Goal: Find specific page/section: Find specific page/section

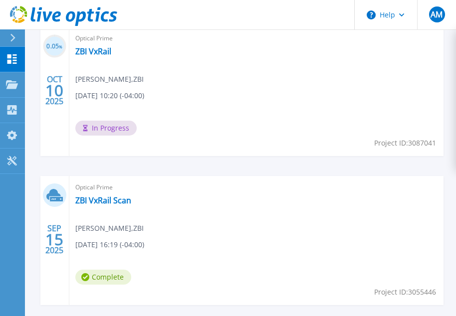
scroll to position [273, 0]
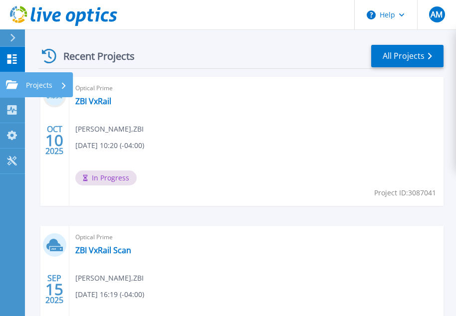
click at [14, 85] on icon at bounding box center [12, 84] width 12 height 8
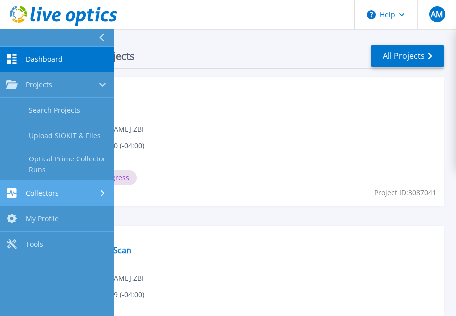
click at [12, 189] on icon at bounding box center [11, 192] width 9 height 9
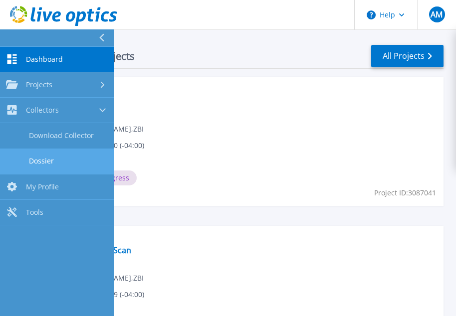
click at [34, 159] on link "Dossier" at bounding box center [57, 161] width 114 height 25
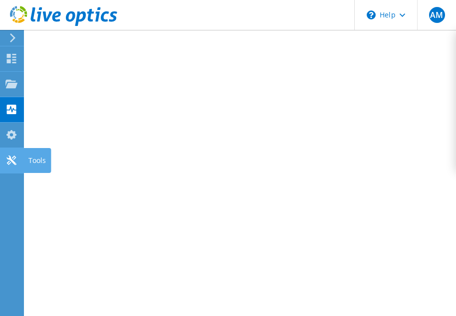
click at [9, 158] on use at bounding box center [10, 160] width 9 height 9
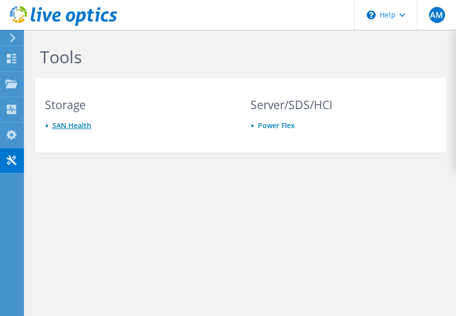
click at [76, 122] on link "SAN Health" at bounding box center [71, 125] width 39 height 9
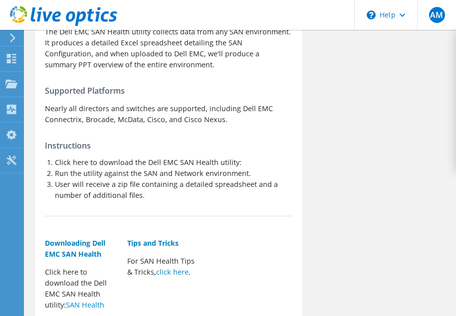
scroll to position [150, 0]
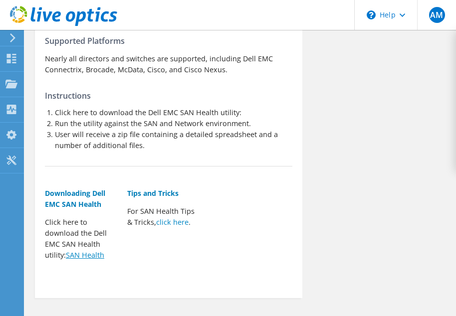
click at [85, 258] on link "SAN Health" at bounding box center [85, 254] width 38 height 9
click at [173, 224] on link "click here" at bounding box center [172, 221] width 32 height 9
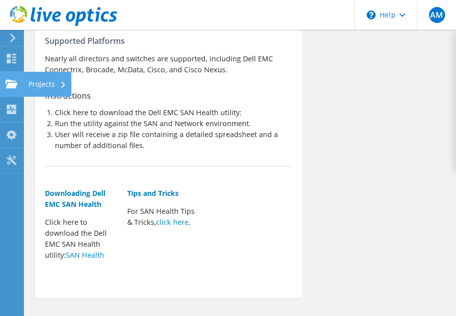
click at [13, 84] on use at bounding box center [11, 83] width 12 height 8
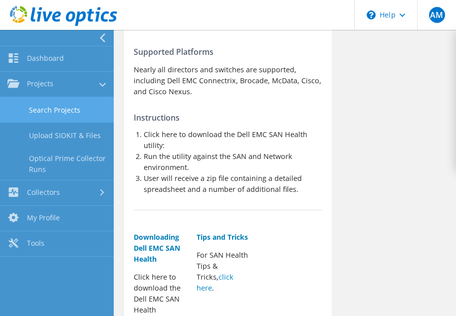
click at [55, 112] on link "Search Projects" at bounding box center [57, 109] width 114 height 25
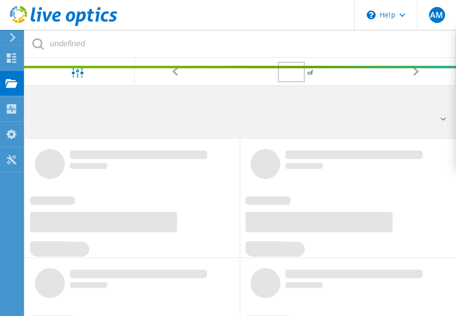
type input "1"
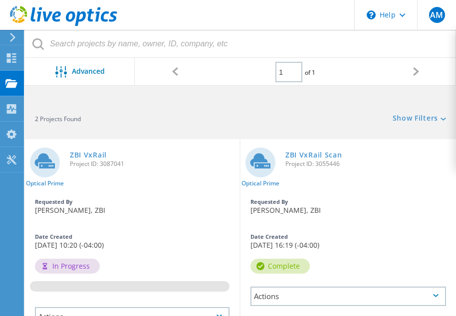
scroll to position [50, 0]
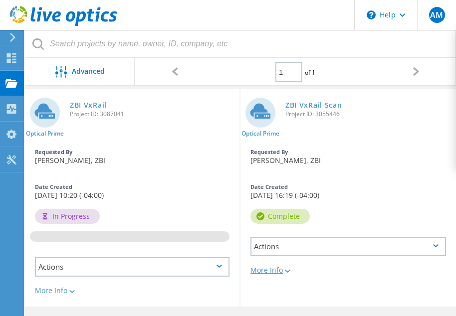
click at [290, 272] on icon at bounding box center [287, 271] width 5 height 3
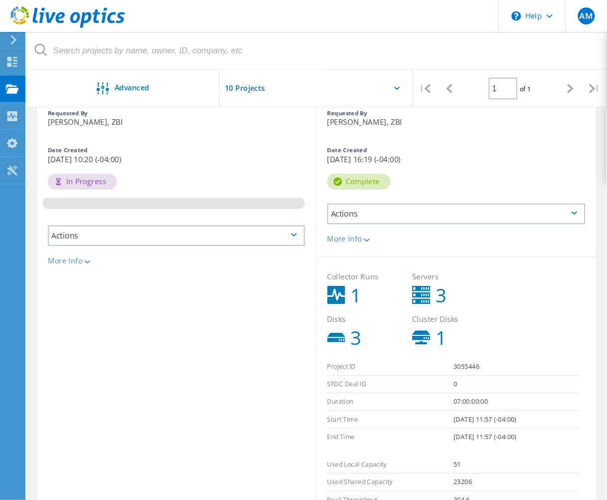
scroll to position [15, 0]
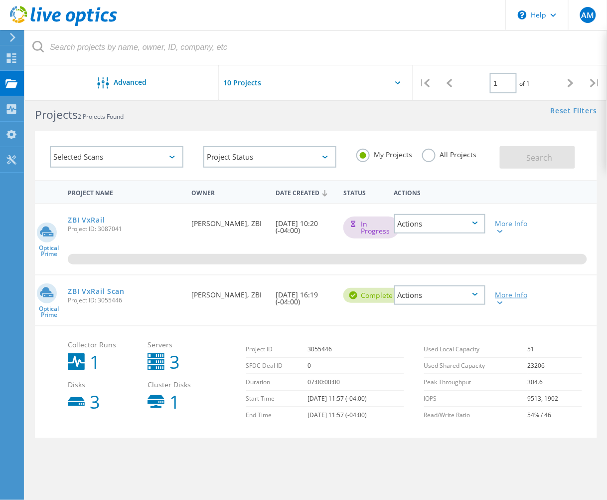
click at [463, 301] on icon at bounding box center [500, 302] width 5 height 3
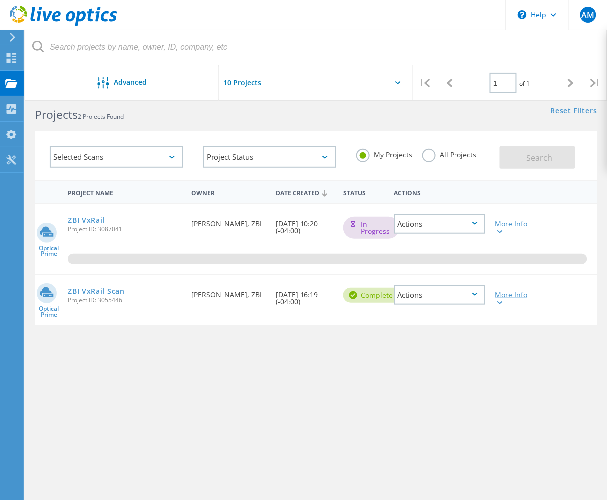
click at [463, 301] on icon at bounding box center [500, 302] width 5 height 3
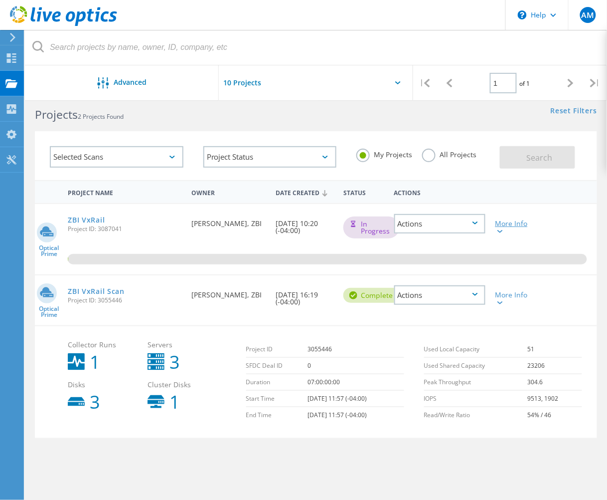
click at [463, 230] on icon at bounding box center [500, 231] width 5 height 3
